Goal: Task Accomplishment & Management: Manage account settings

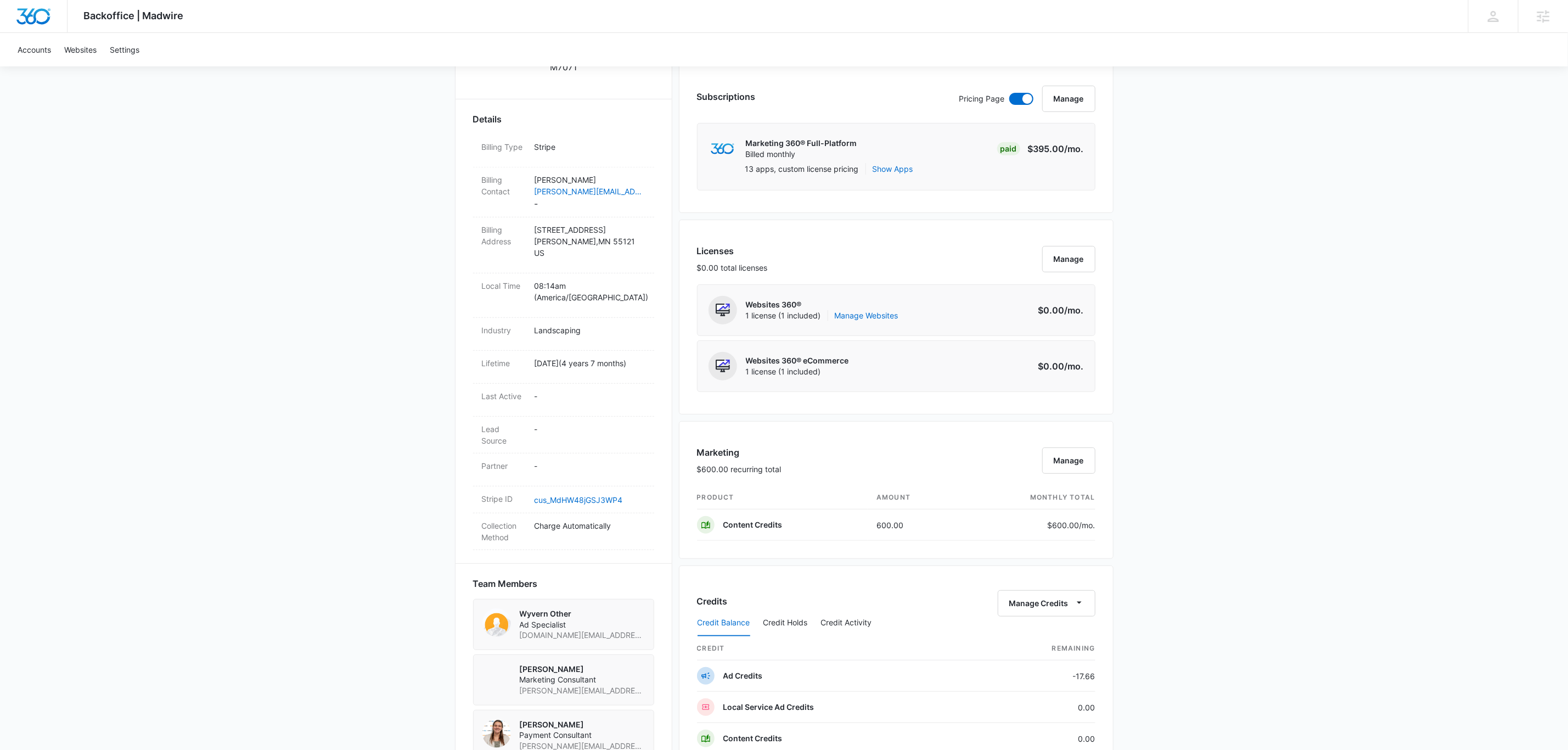
scroll to position [577, 0]
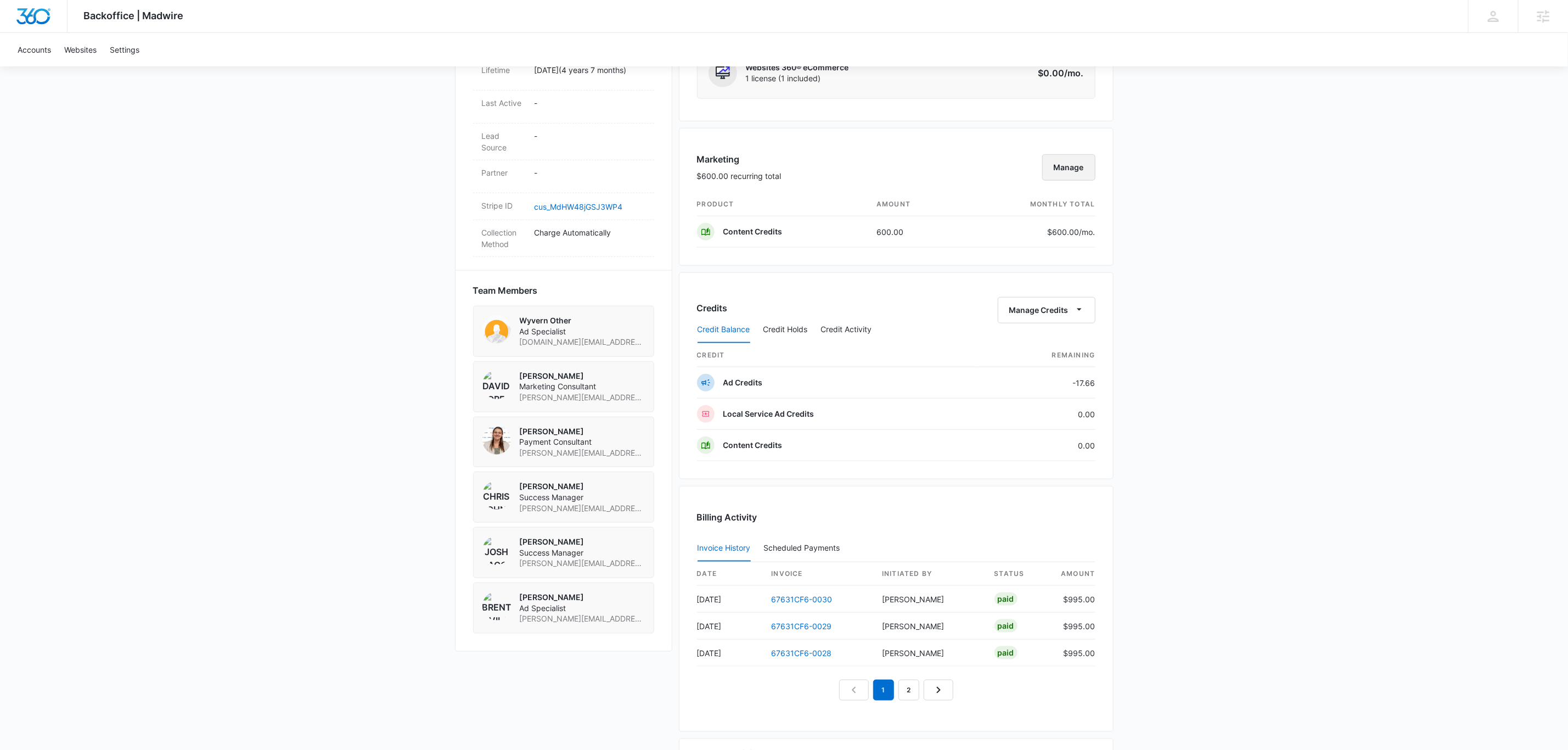
click at [1094, 164] on button "Manage" at bounding box center [1069, 167] width 54 height 26
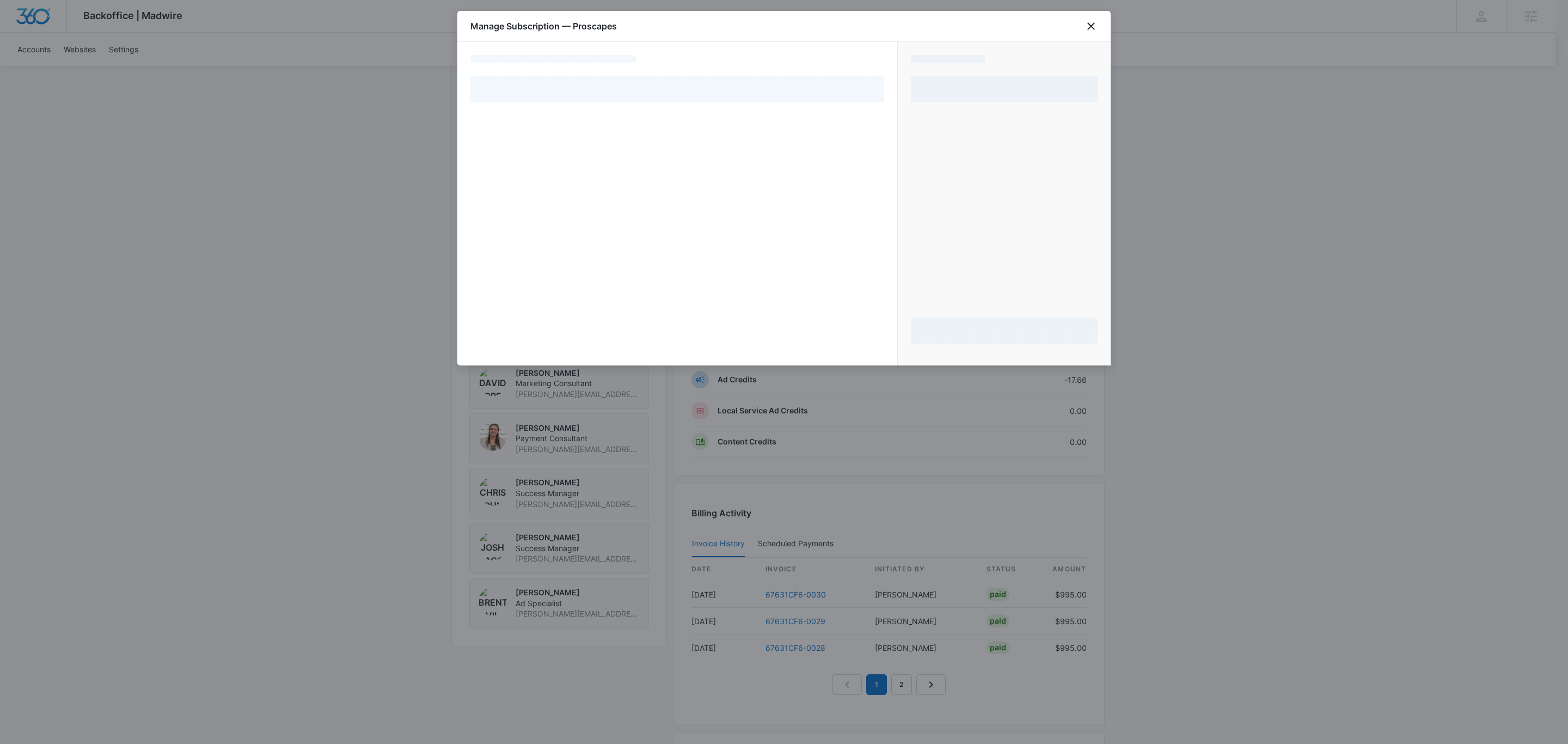
select select "pm_1PiLrfA4n8RTgNjUQGdmEazN"
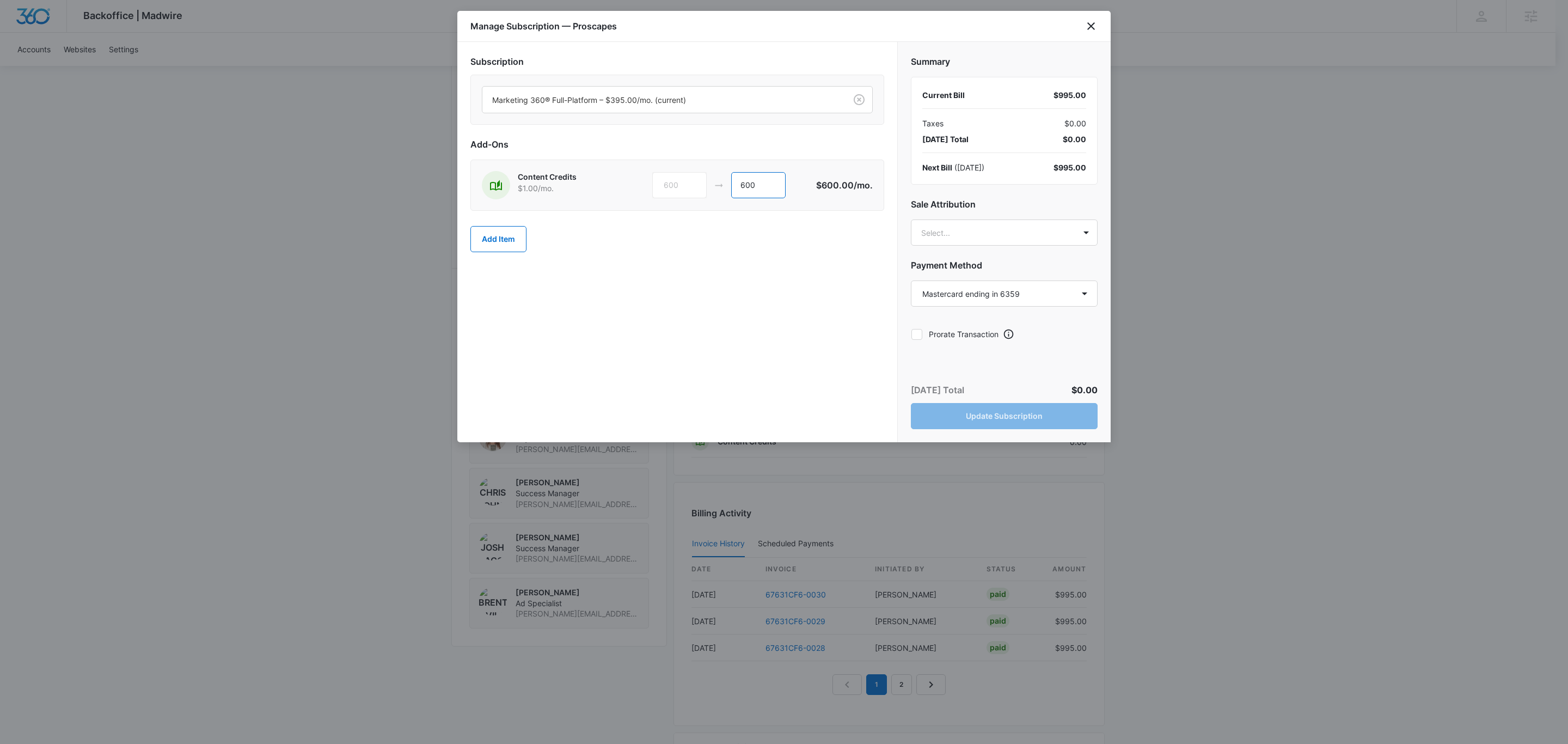
drag, startPoint x: 772, startPoint y: 181, endPoint x: 706, endPoint y: 187, distance: 66.3
click at [706, 187] on div "600 600" at bounding box center [734, 185] width 164 height 26
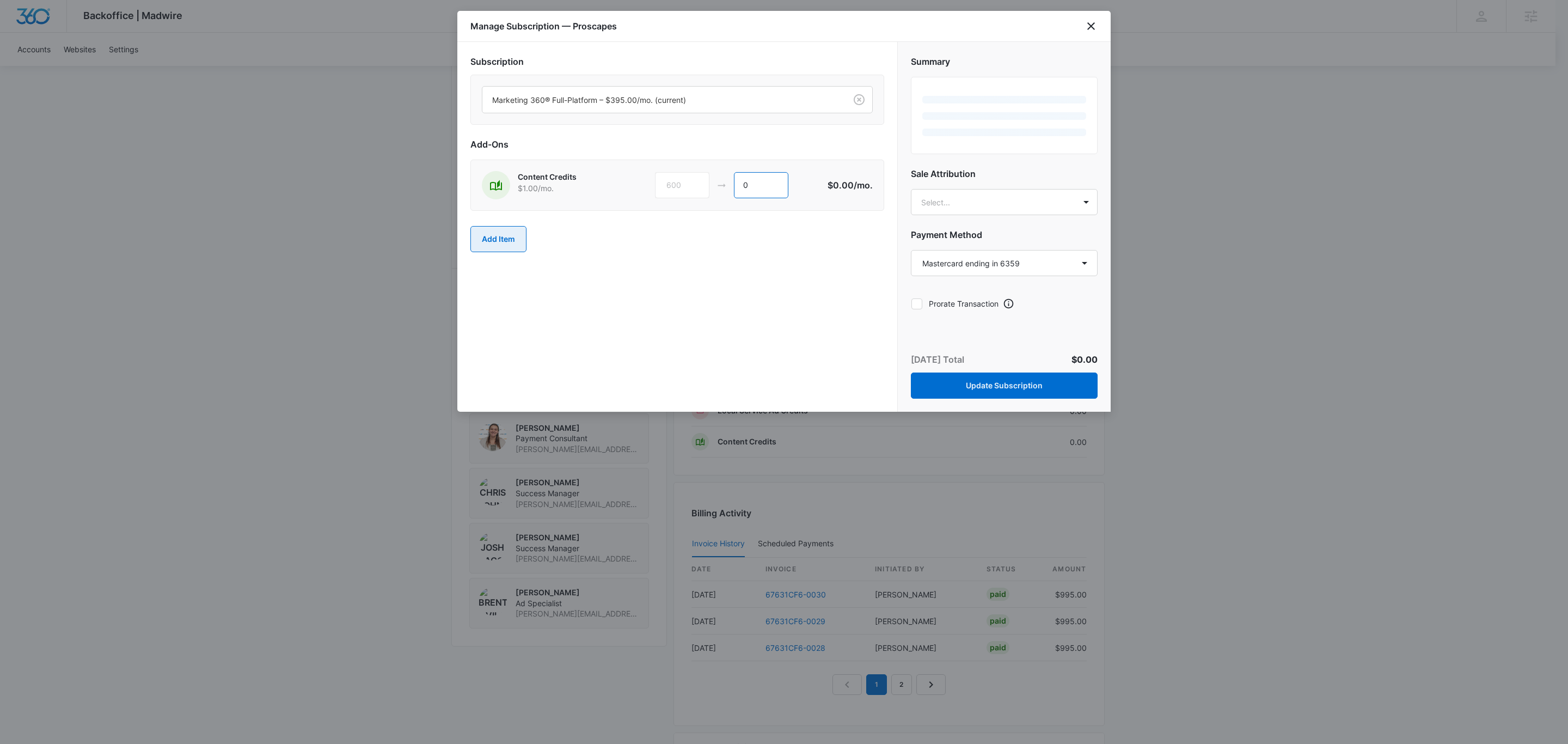
type input "0"
click at [496, 245] on button "Add Item" at bounding box center [499, 239] width 56 height 26
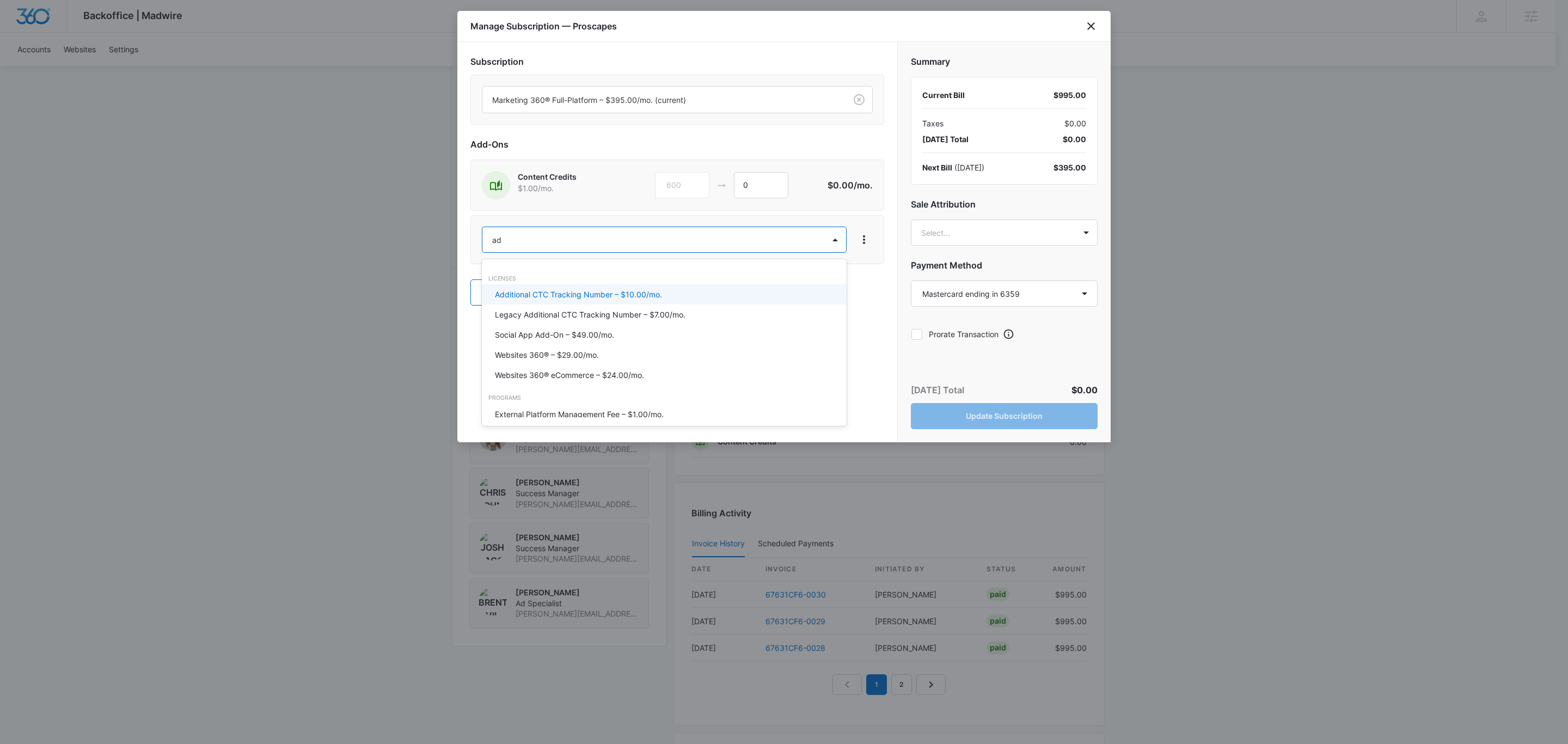
type input "ad c"
click at [590, 288] on div "Ad Credits – $1.00/mo." at bounding box center [664, 294] width 365 height 20
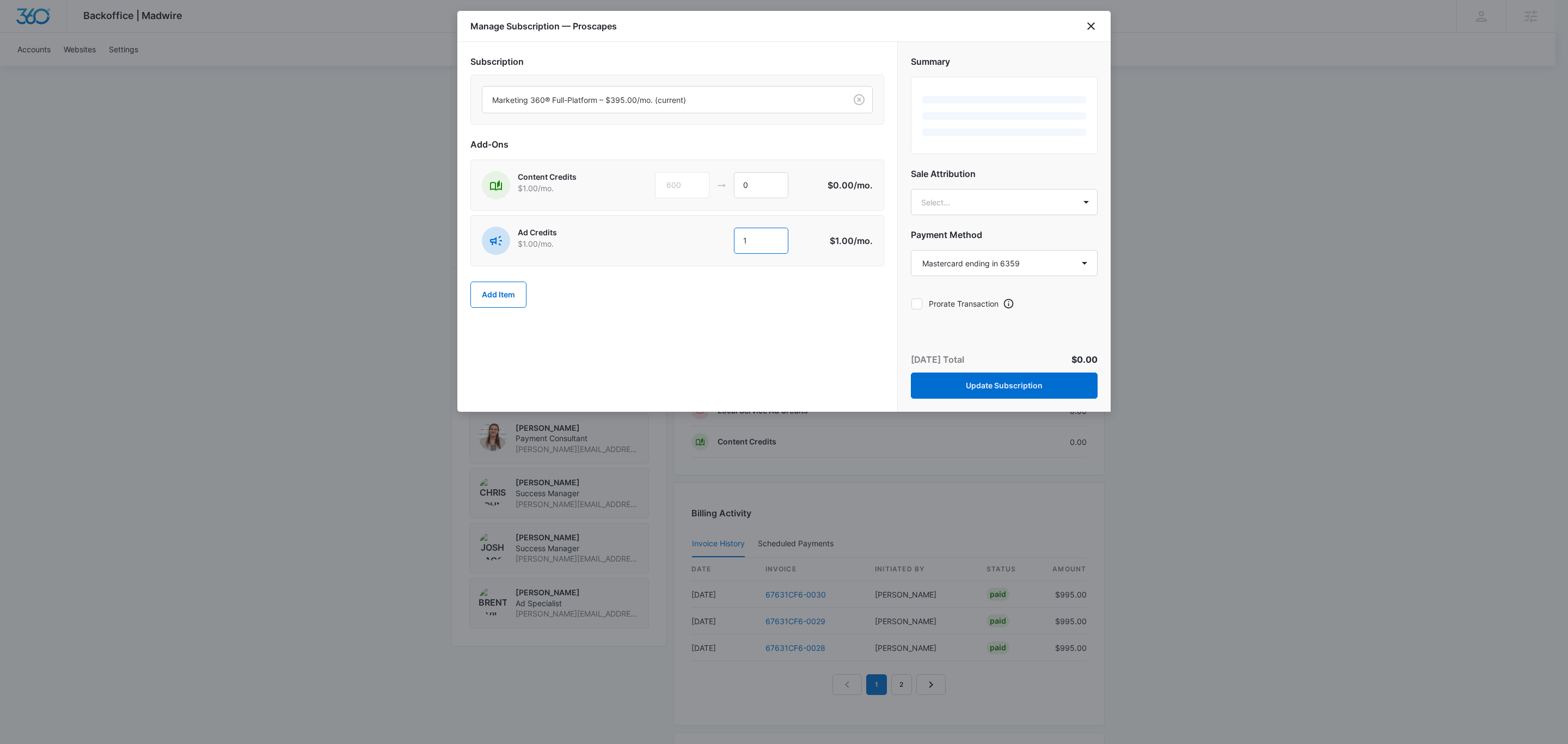
click at [696, 237] on div "1 1" at bounding box center [738, 241] width 167 height 26
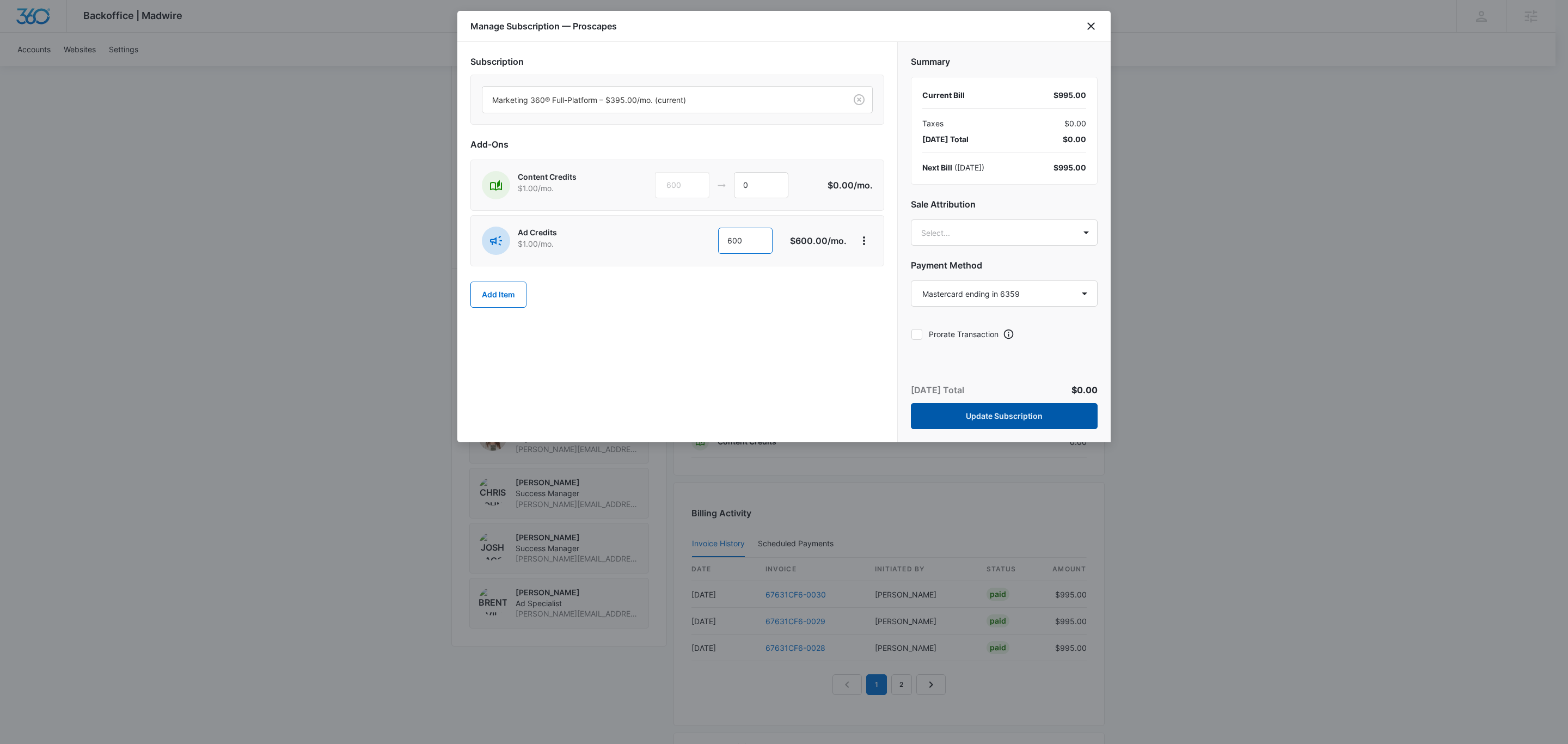
type input "600"
click at [1021, 416] on button "Update Subscription" at bounding box center [1004, 416] width 187 height 26
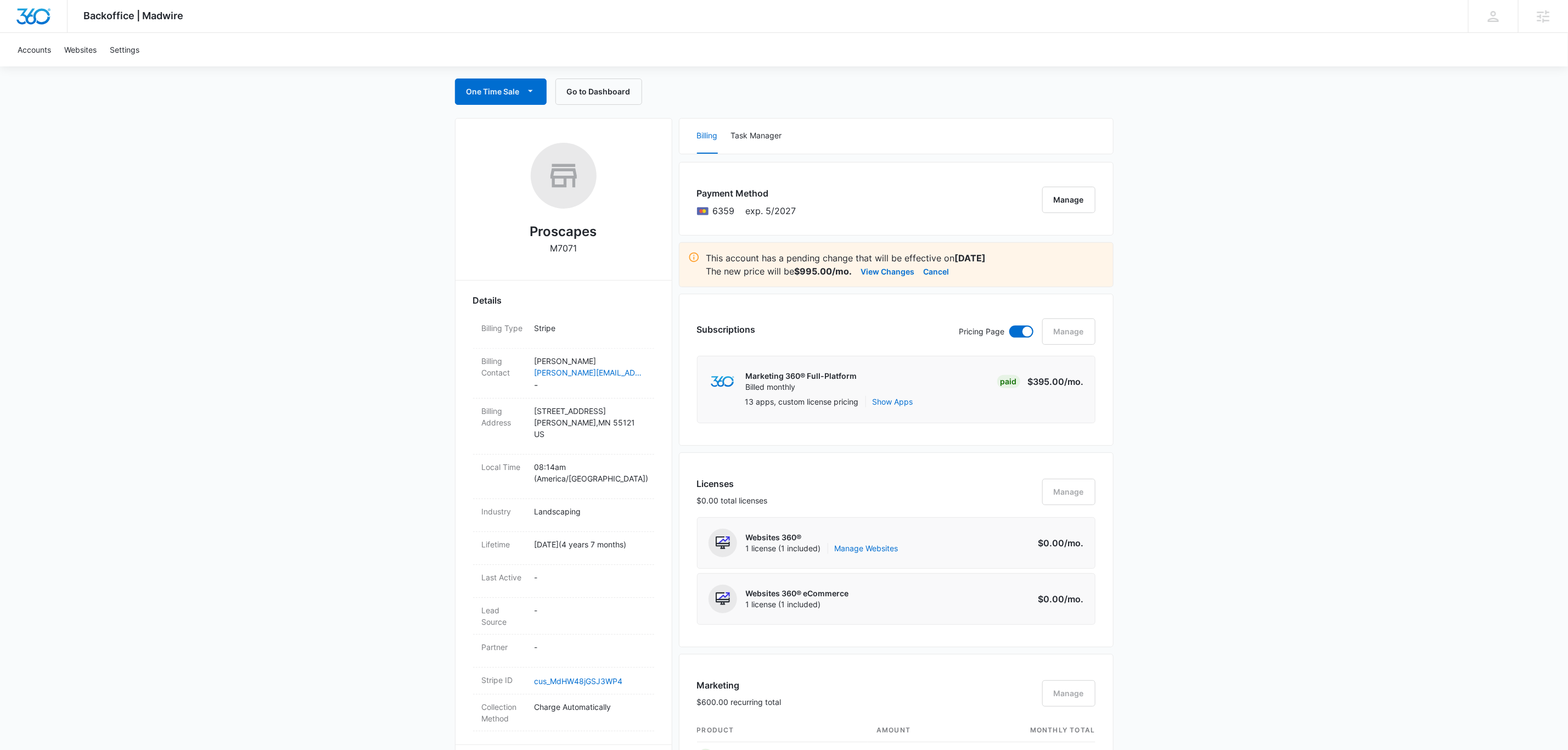
scroll to position [83, 0]
